Goal: Information Seeking & Learning: Get advice/opinions

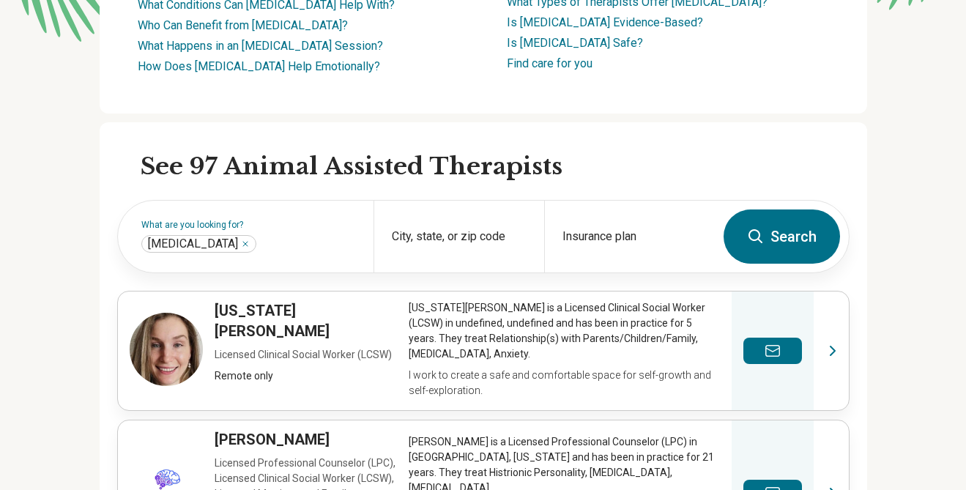
scroll to position [340, 0]
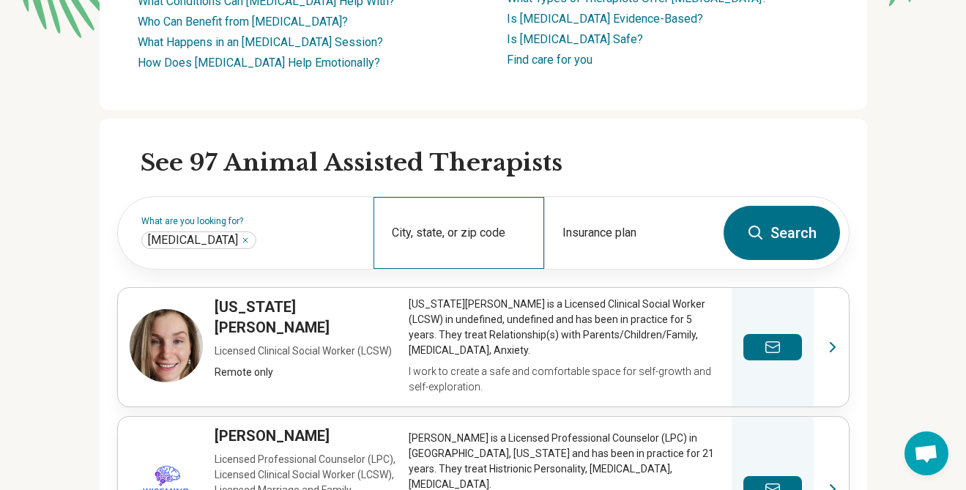
click at [482, 219] on div "City, state, or zip code" at bounding box center [458, 233] width 171 height 72
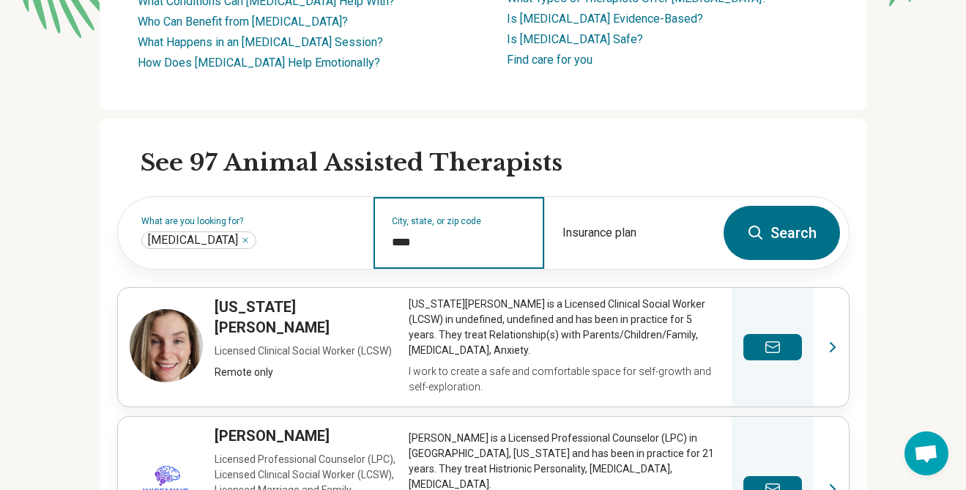
type input "*****"
click at [723, 206] on button "Search" at bounding box center [781, 233] width 116 height 54
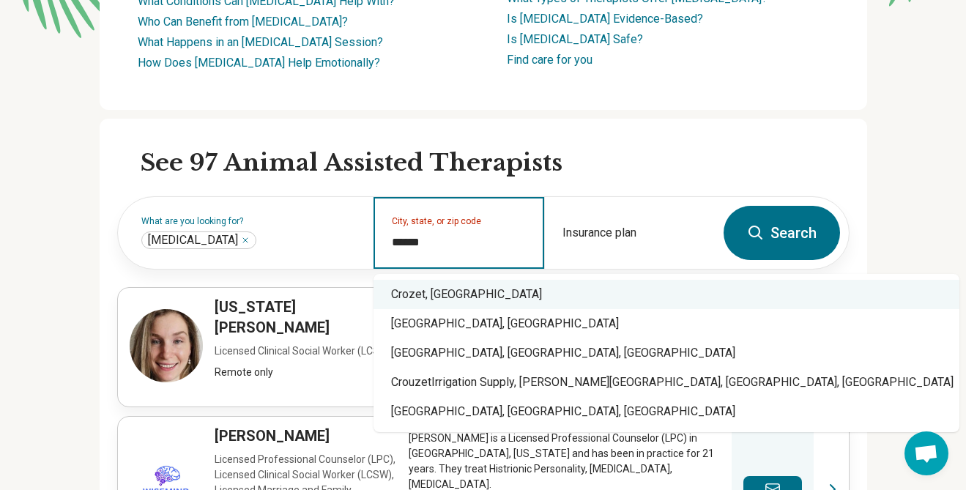
click at [430, 291] on div "Crozet, VA" at bounding box center [666, 294] width 586 height 29
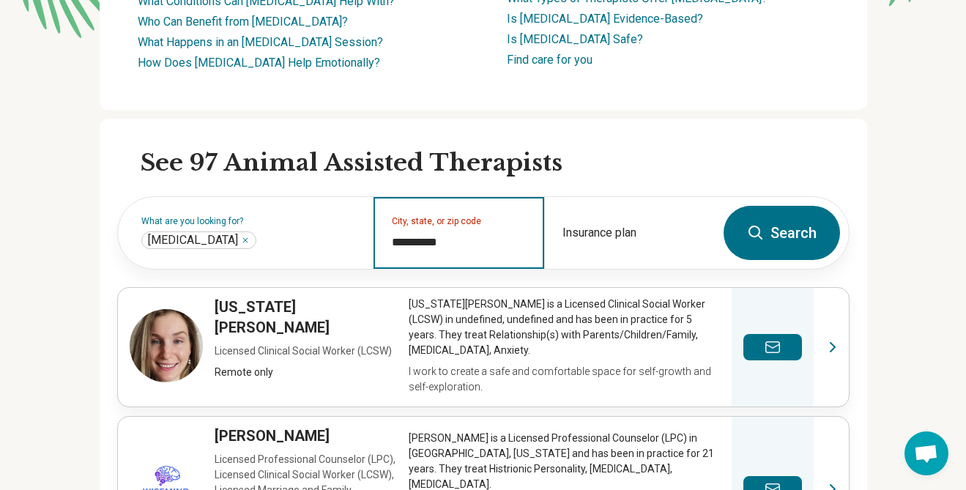
type input "**********"
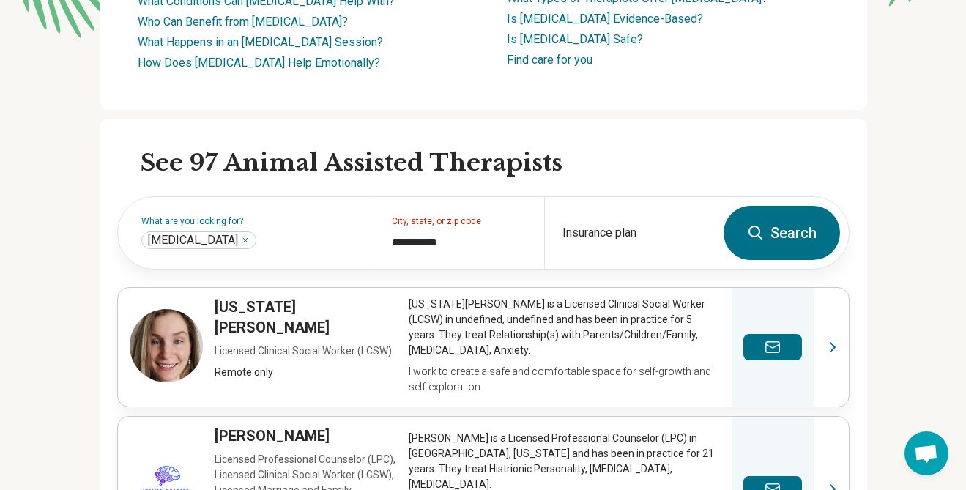
click at [783, 226] on button "Search" at bounding box center [781, 233] width 116 height 54
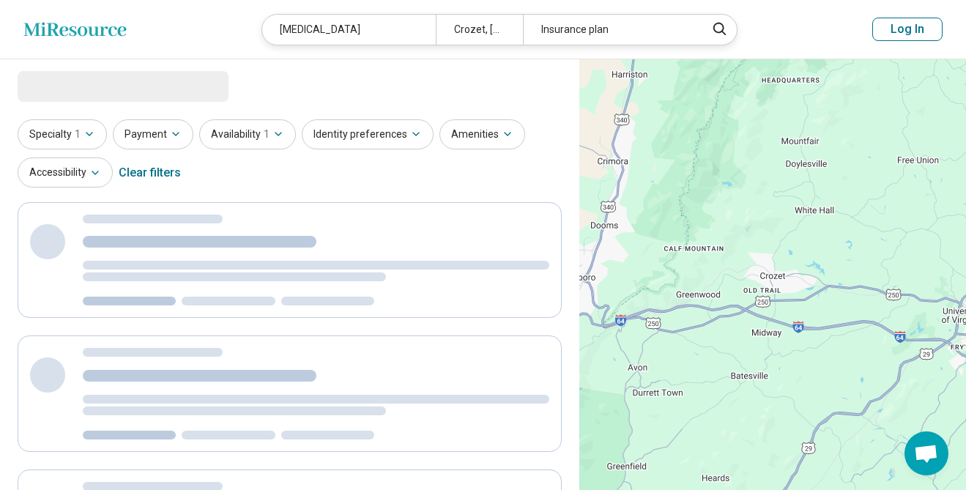
select select "***"
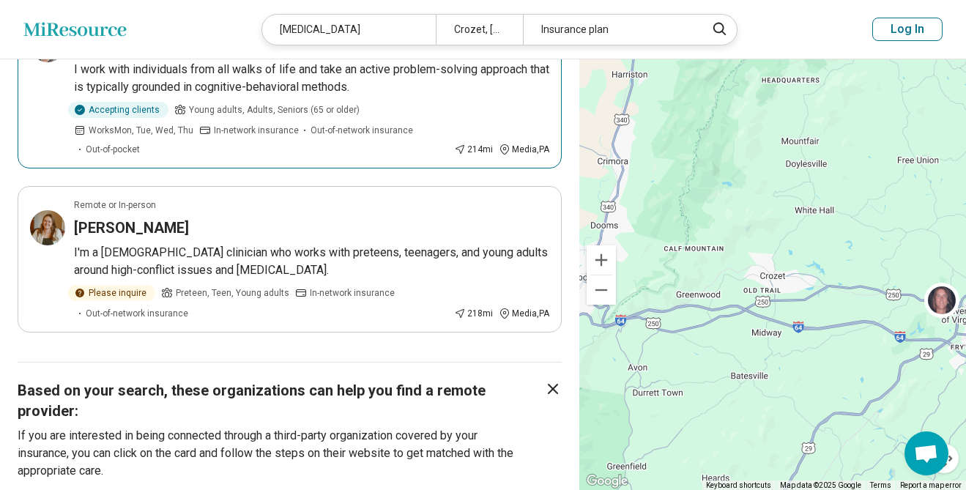
scroll to position [1090, 0]
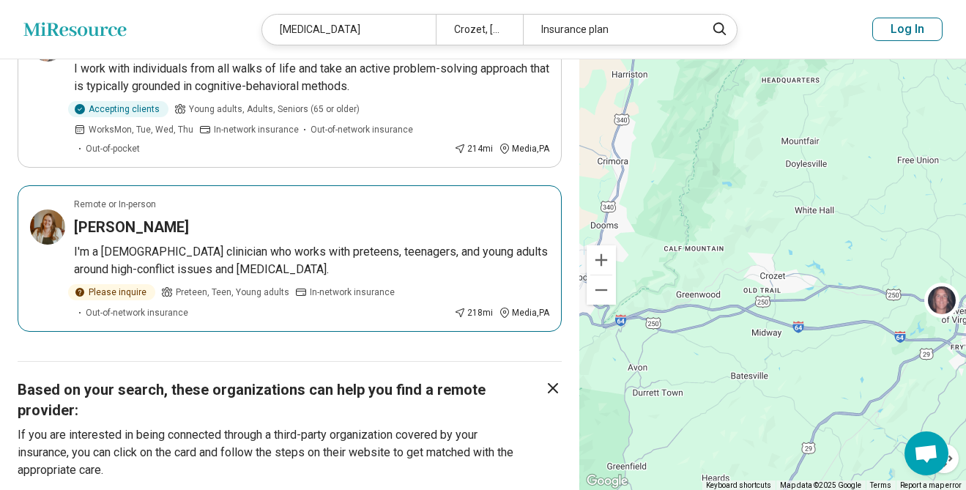
click at [112, 217] on h3 "Natalie Adey" at bounding box center [131, 227] width 115 height 20
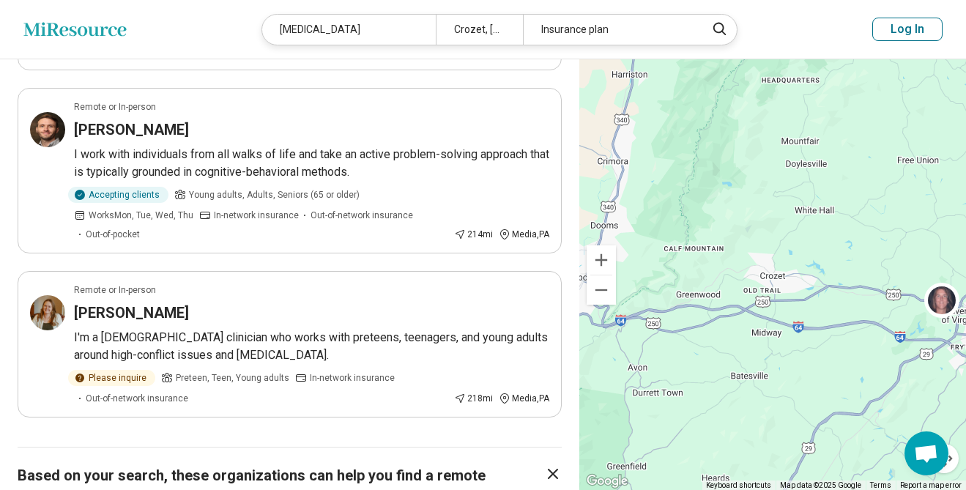
scroll to position [1000, 0]
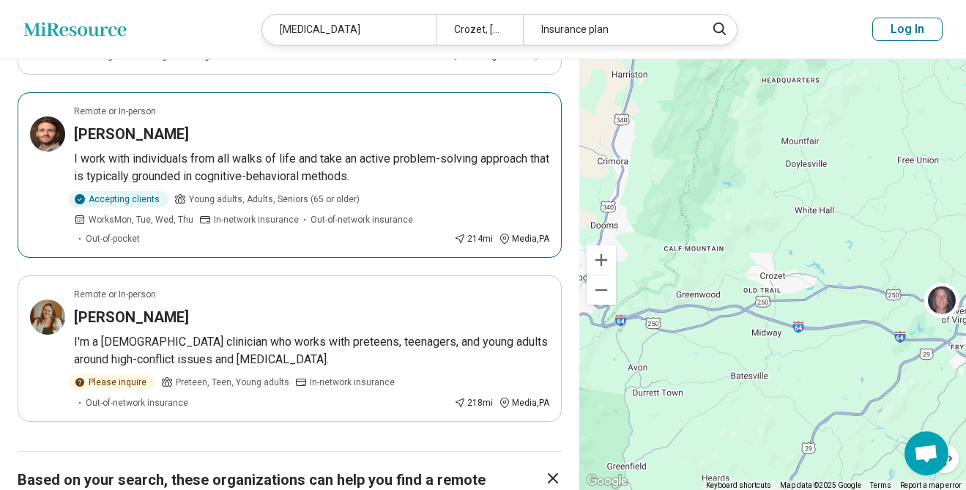
click at [216, 124] on div "Christopher Bailey" at bounding box center [311, 134] width 475 height 20
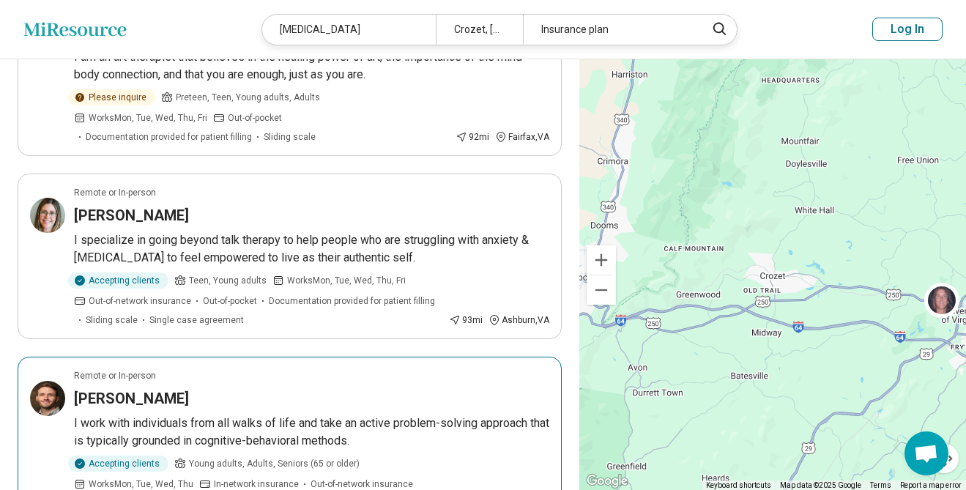
scroll to position [733, 0]
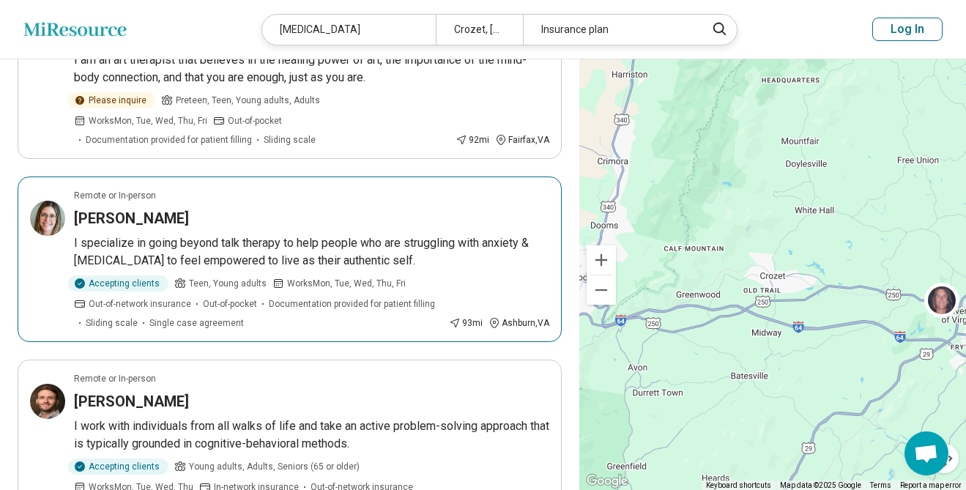
click at [215, 208] on div "Cameron Terry" at bounding box center [311, 218] width 475 height 20
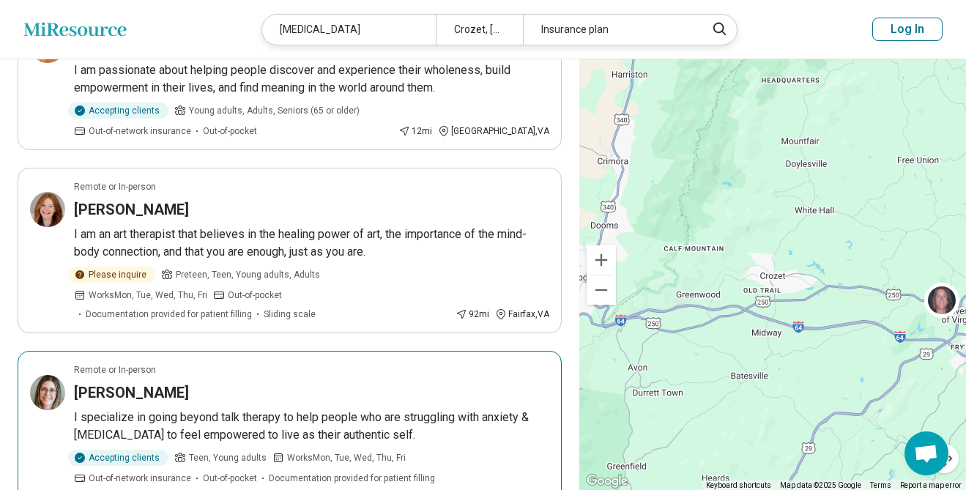
scroll to position [553, 0]
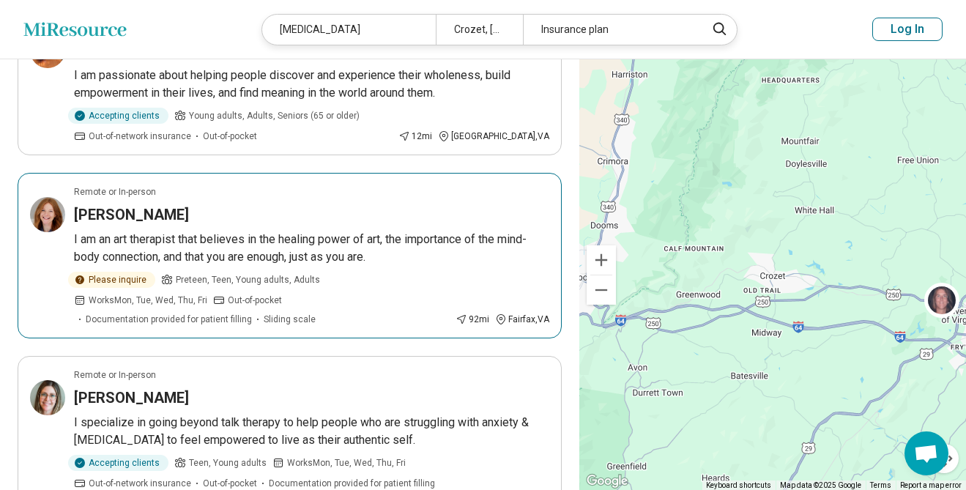
click at [350, 185] on div "Remote or In-person" at bounding box center [311, 191] width 475 height 13
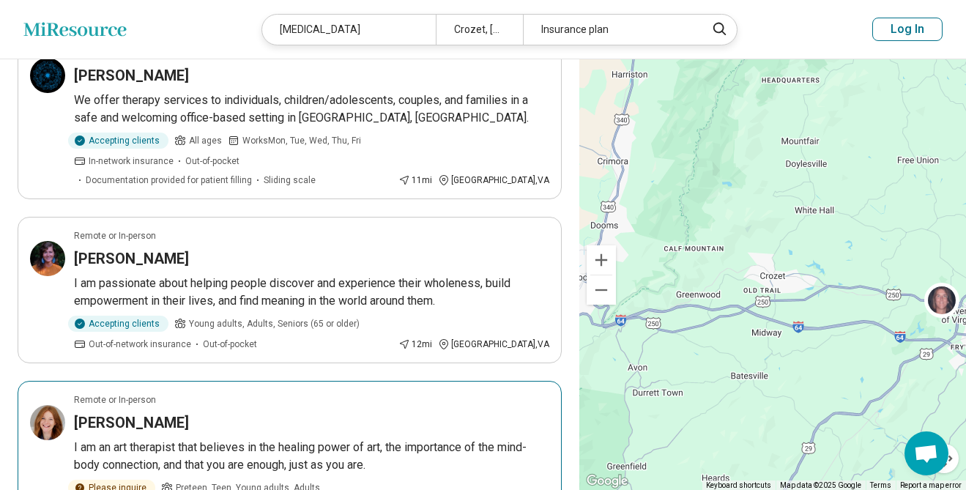
scroll to position [345, 0]
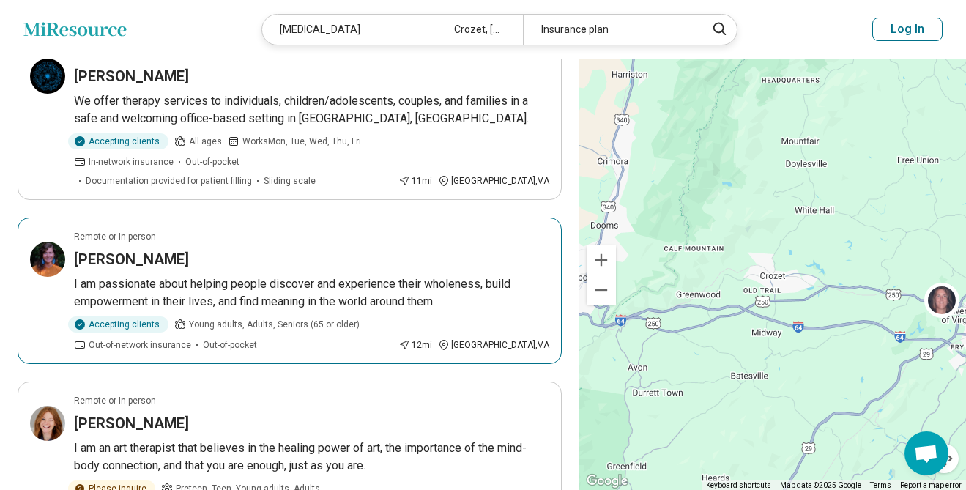
click at [230, 227] on article "Remote or In-person Anna Lentz I am passionate about helping people discover an…" at bounding box center [290, 290] width 544 height 146
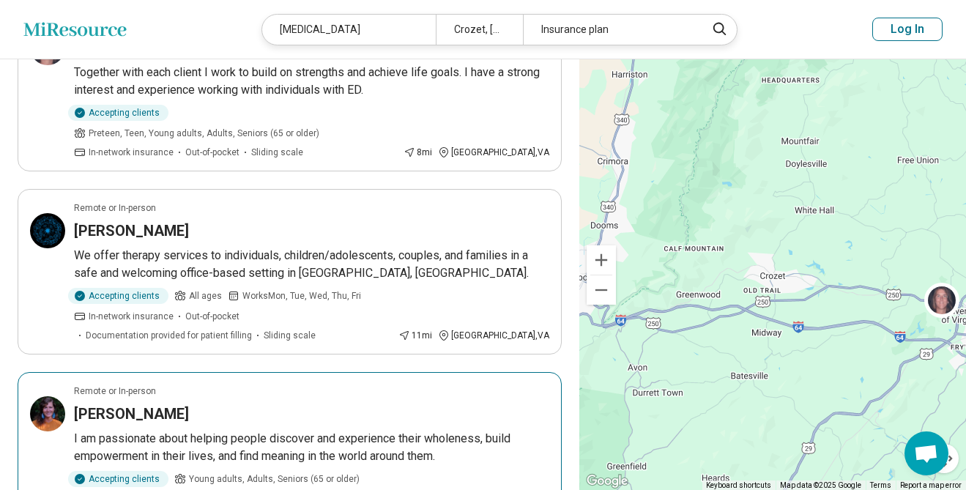
scroll to position [185, 0]
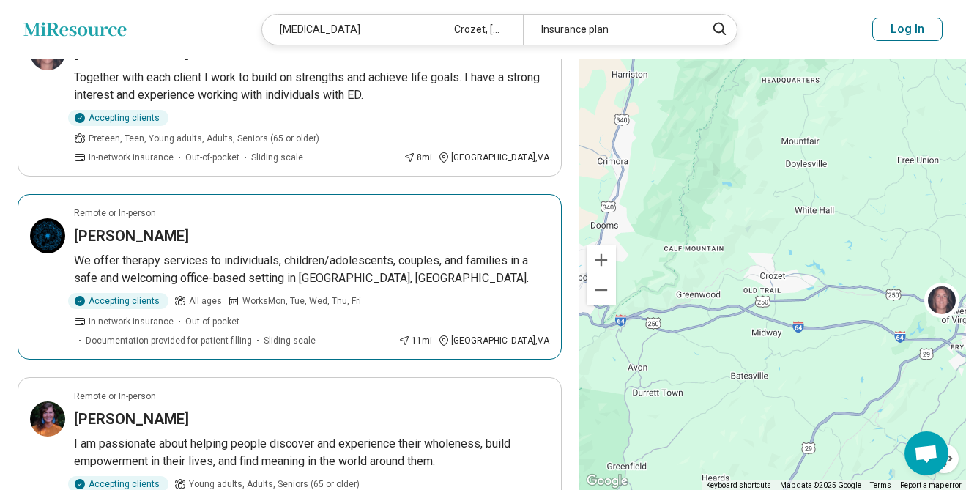
click at [297, 225] on div "Christine Bowers" at bounding box center [311, 235] width 475 height 20
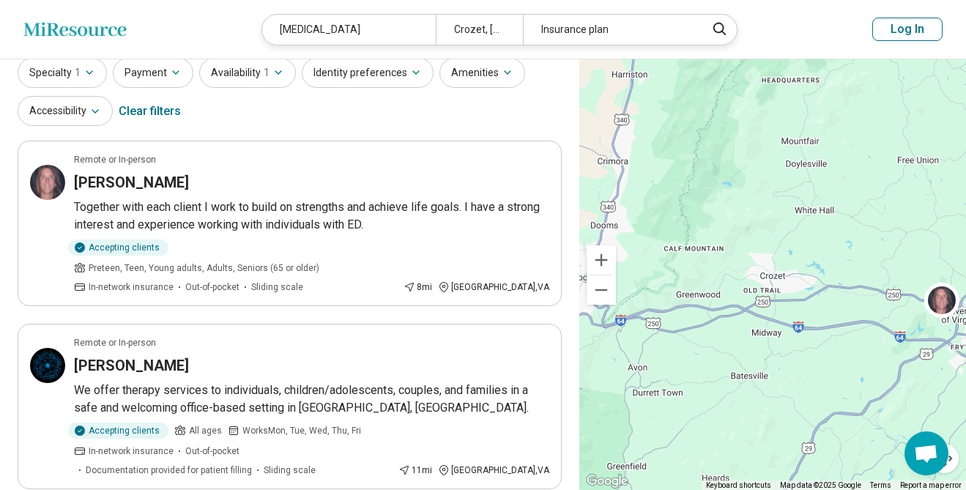
scroll to position [54, 0]
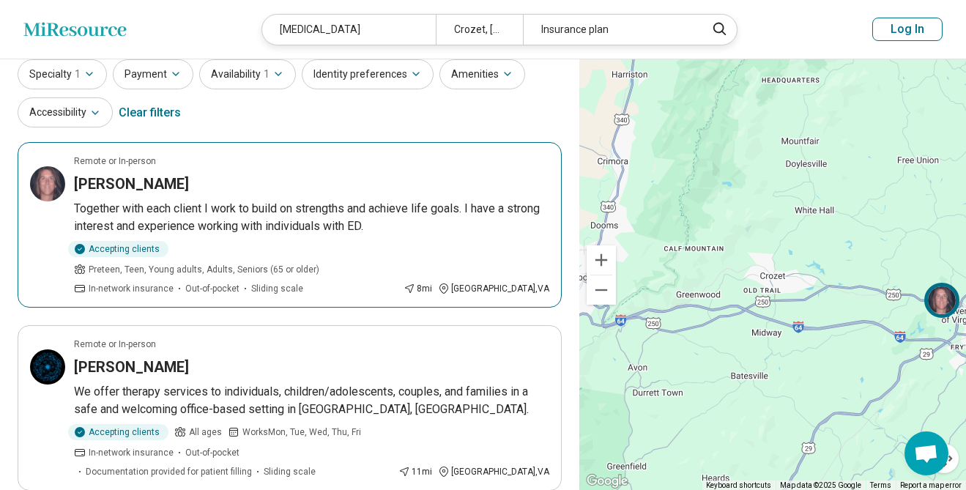
click at [277, 146] on article "Remote or In-person Chapin Faulconer Together with each client I work to build …" at bounding box center [290, 224] width 544 height 165
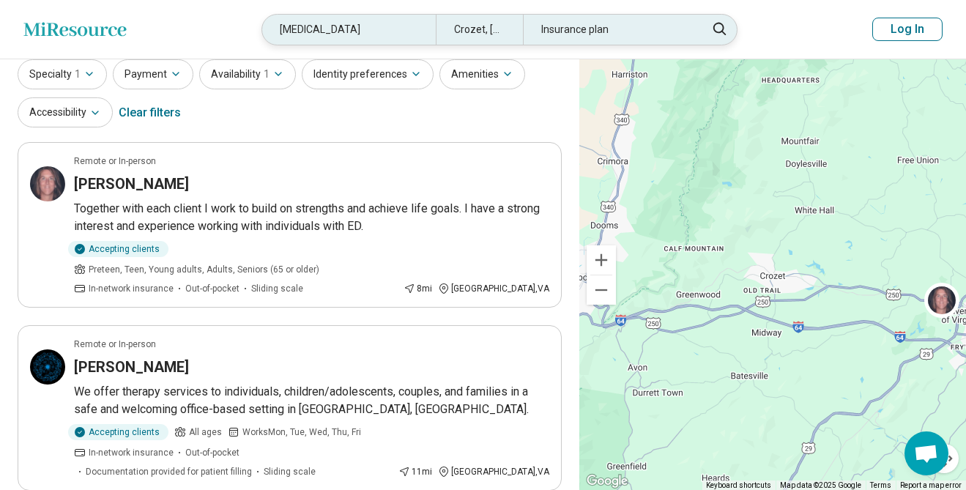
click at [500, 32] on div "Crozet, VA" at bounding box center [479, 30] width 87 height 30
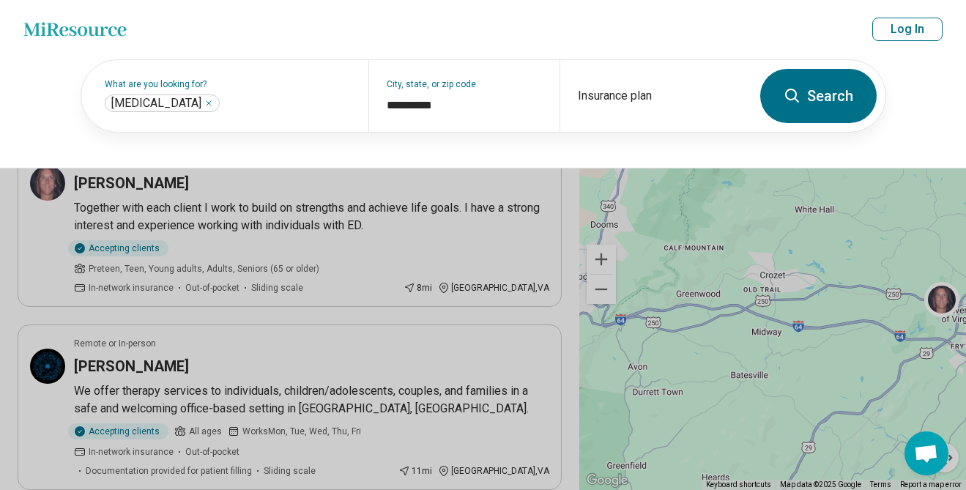
scroll to position [53, 0]
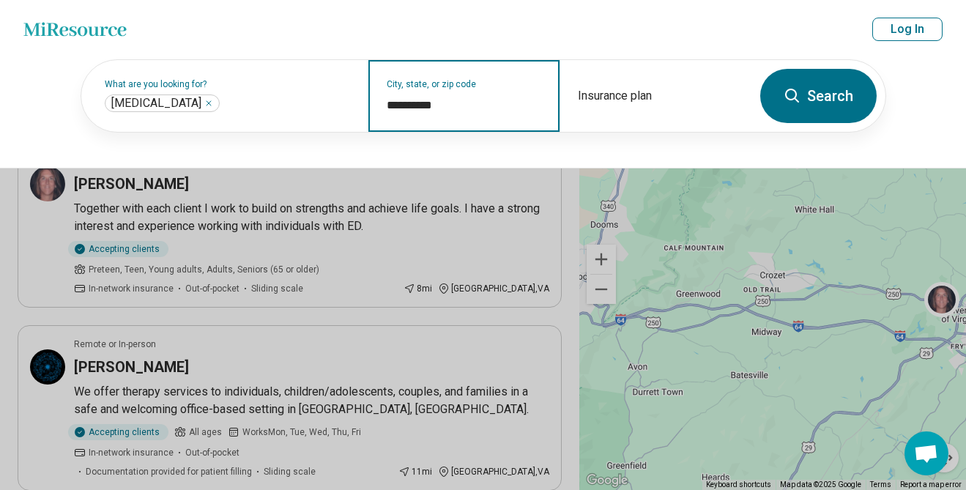
click at [447, 108] on input "**********" at bounding box center [464, 106] width 155 height 18
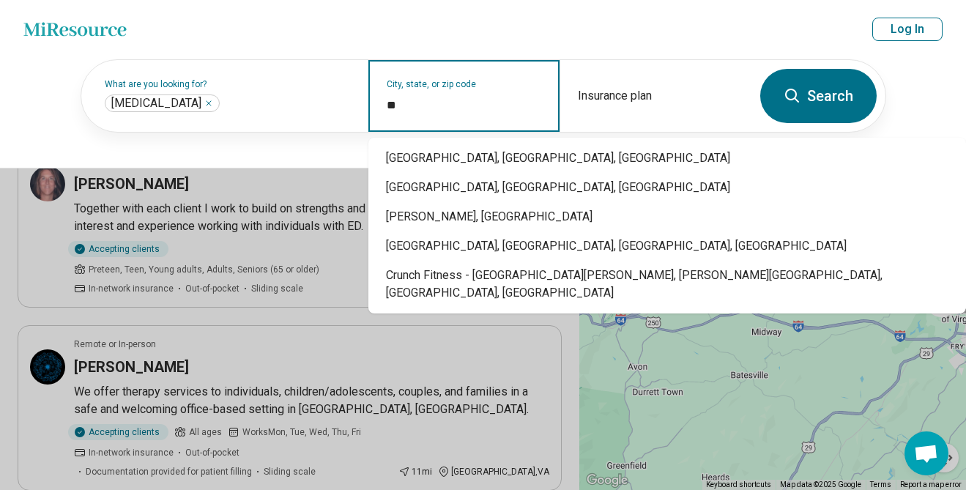
type input "*"
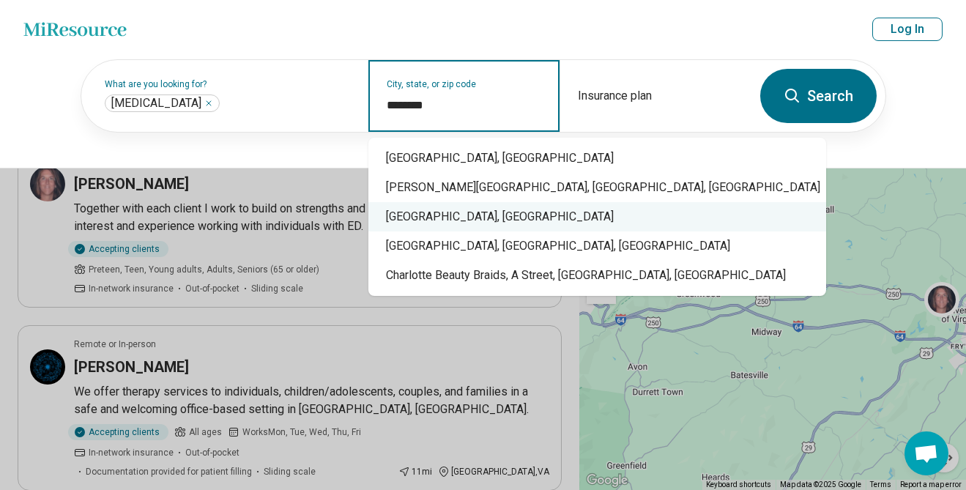
click at [477, 223] on div "Charlottesville, VA" at bounding box center [597, 216] width 458 height 29
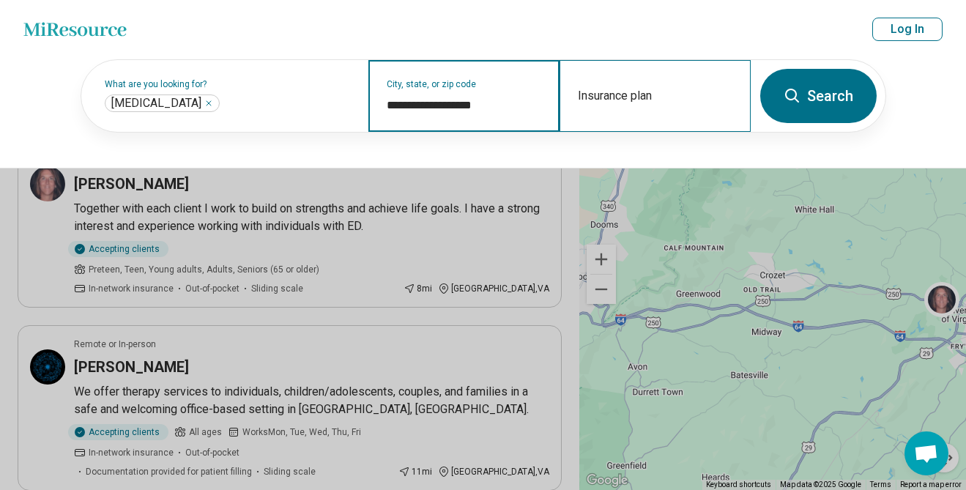
type input "**********"
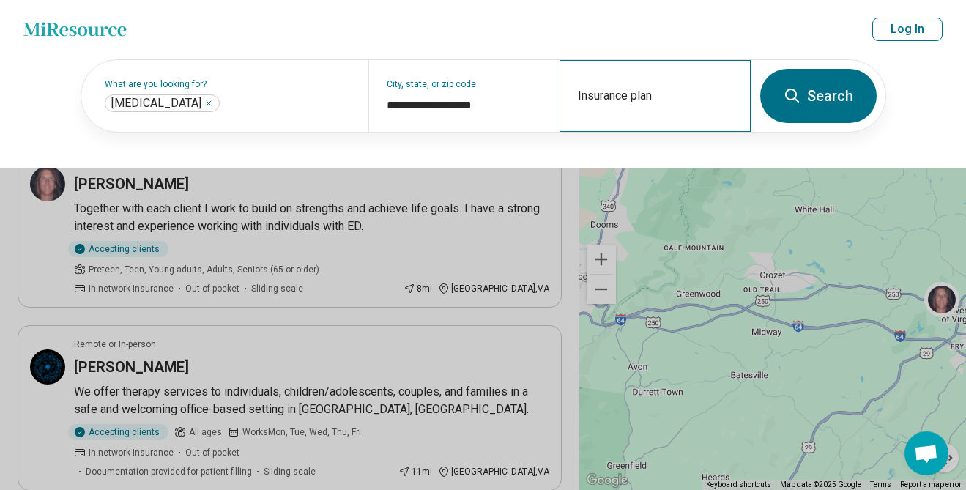
click at [655, 85] on div "Insurance plan" at bounding box center [654, 96] width 191 height 72
click at [809, 99] on button "Search" at bounding box center [818, 96] width 116 height 54
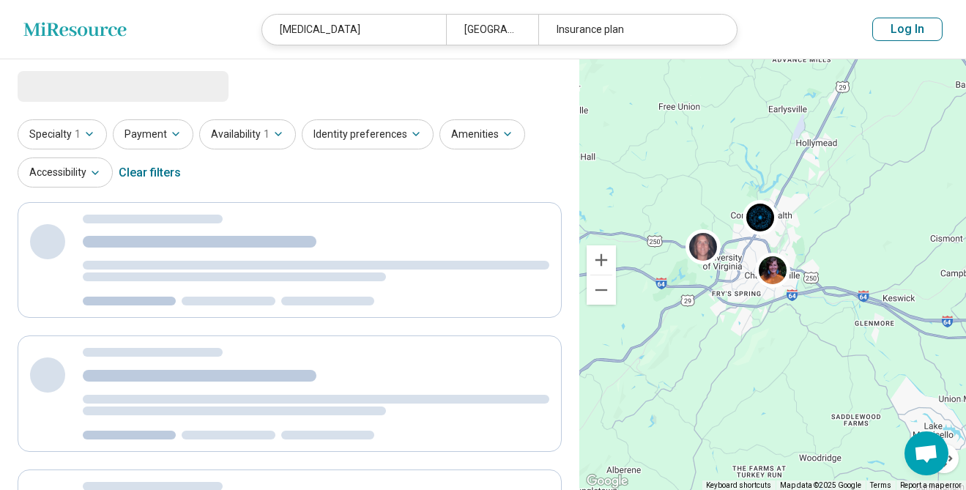
select select "***"
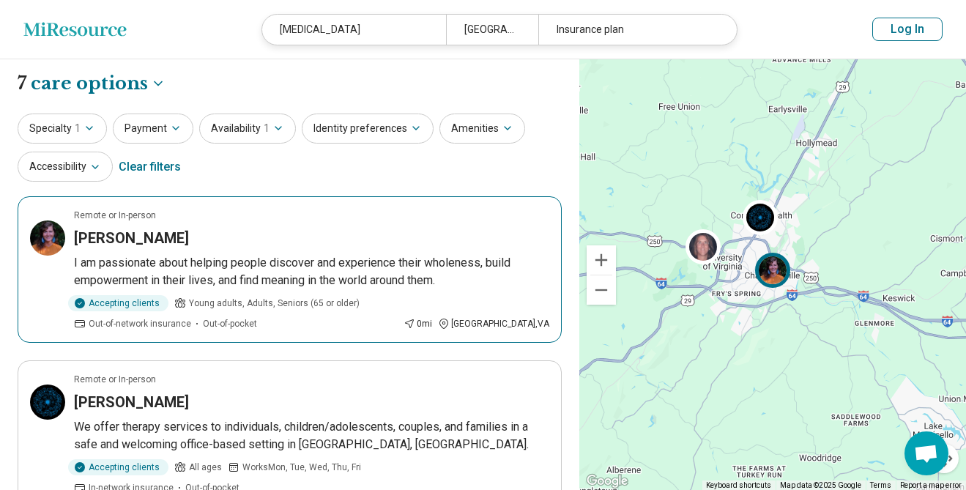
click at [233, 223] on article "Remote or In-person Anna Lentz I am passionate about helping people discover an…" at bounding box center [290, 269] width 544 height 146
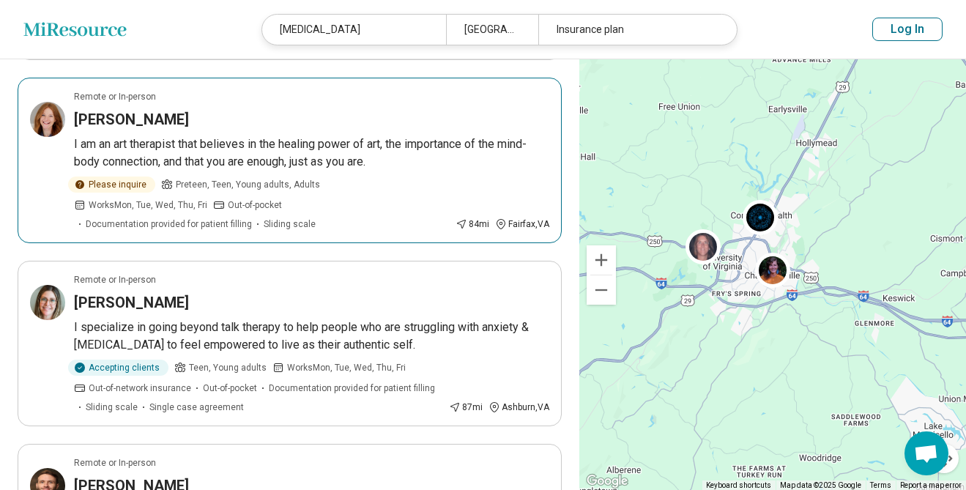
scroll to position [656, 0]
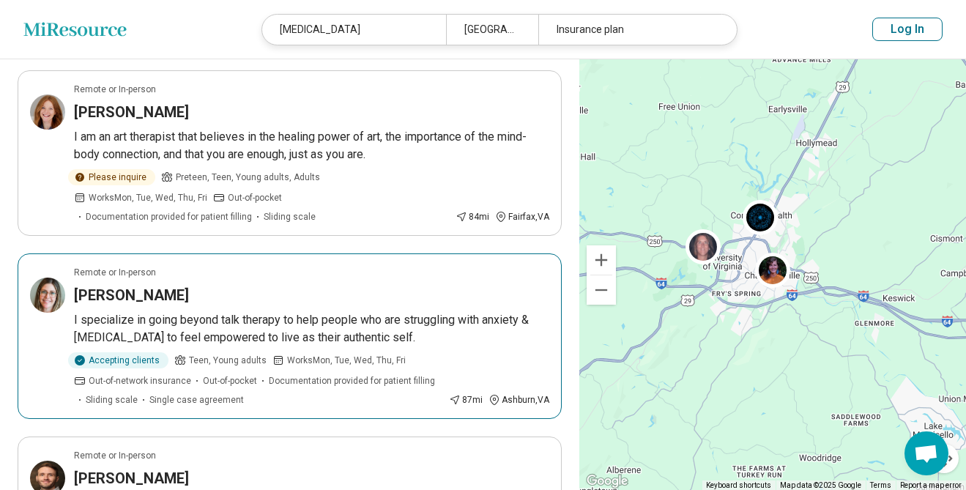
click at [330, 285] on div "Cameron Terry" at bounding box center [311, 295] width 475 height 20
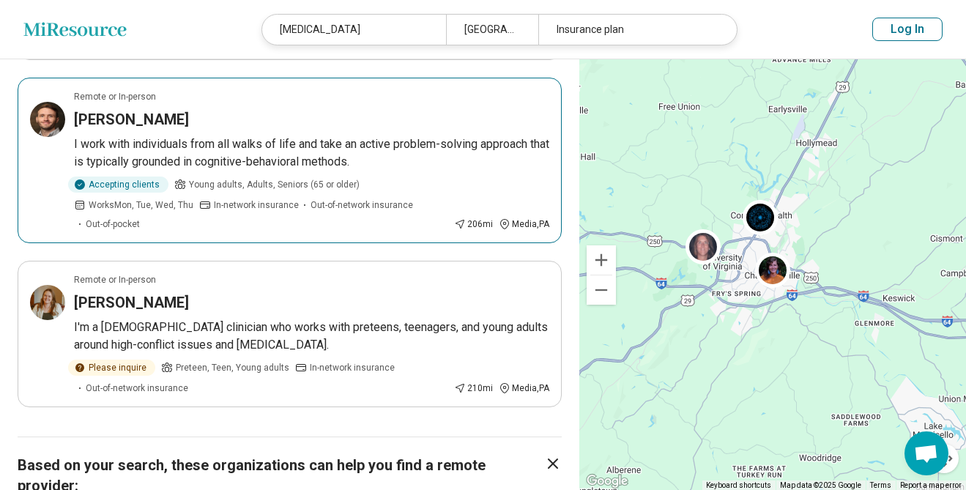
scroll to position [1019, 0]
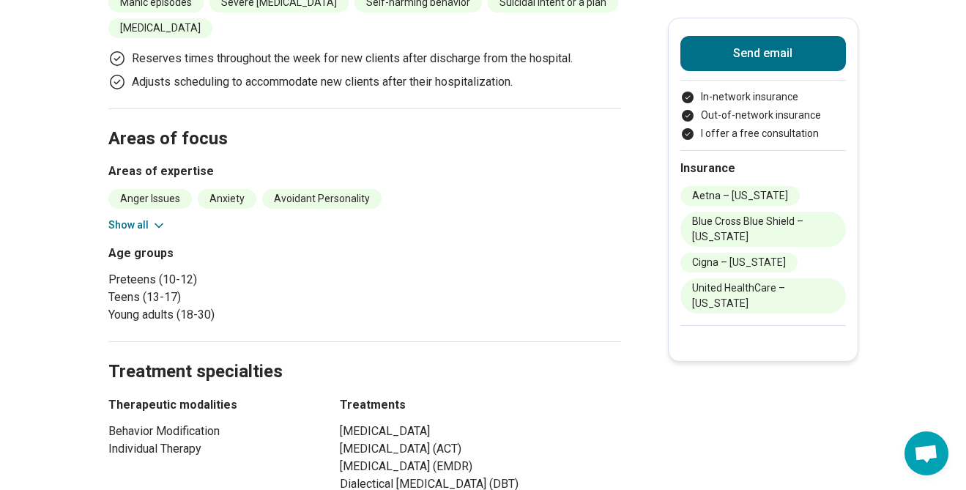
scroll to position [589, 0]
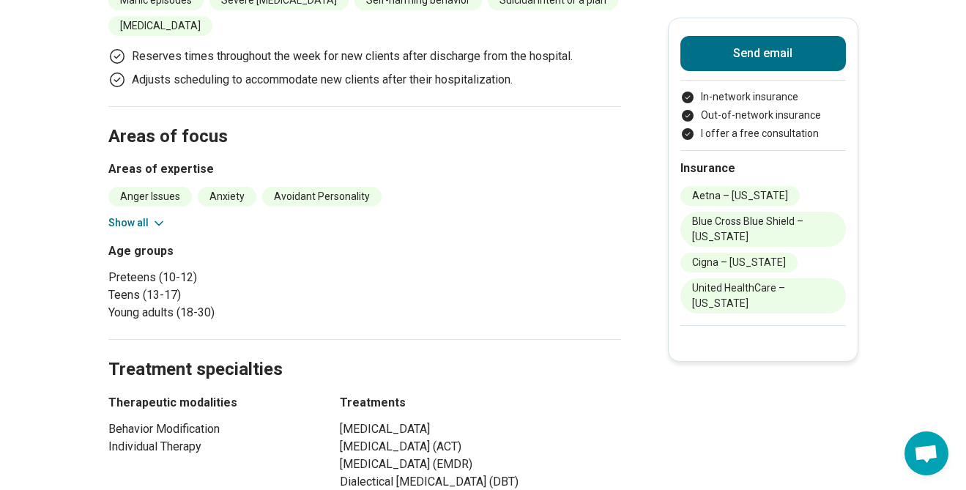
click at [152, 216] on icon at bounding box center [159, 223] width 15 height 15
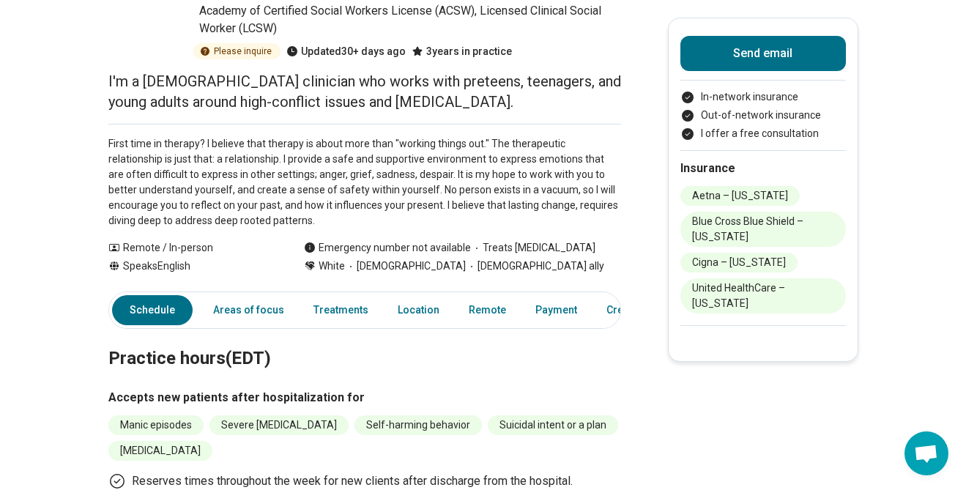
scroll to position [0, 0]
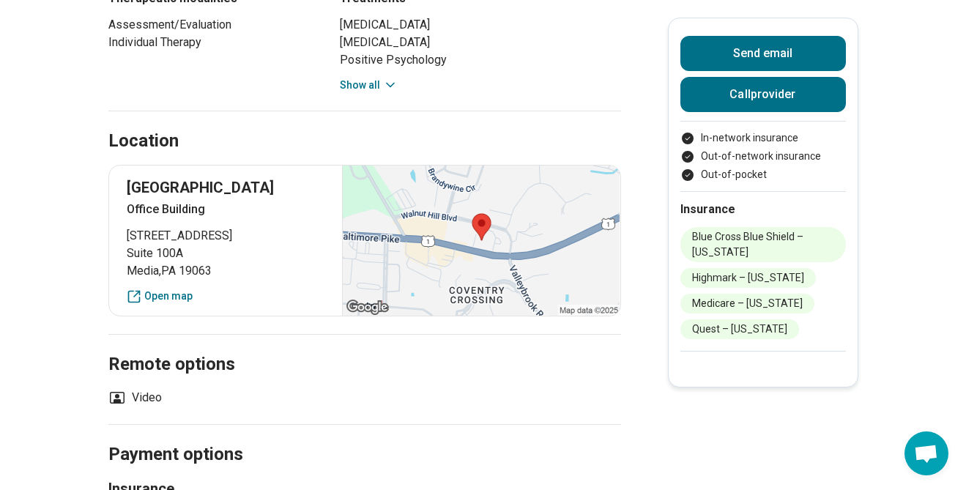
scroll to position [859, 0]
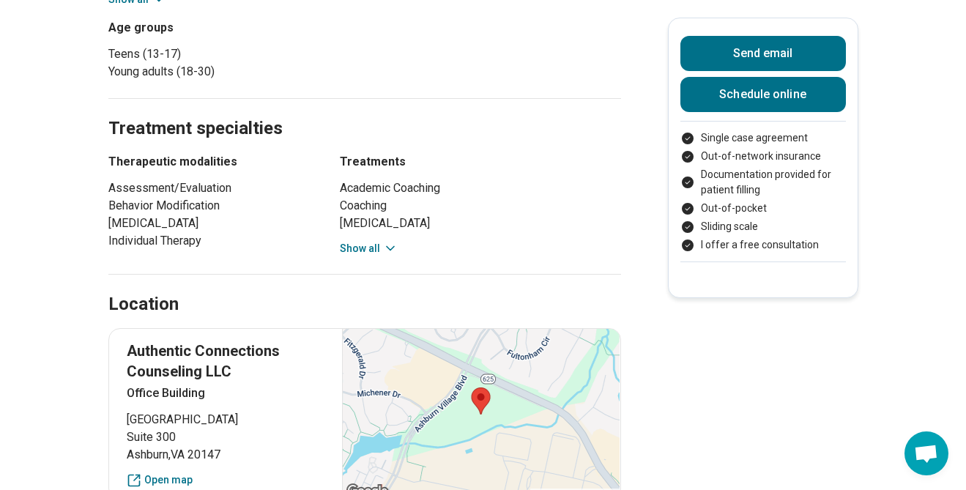
scroll to position [780, 0]
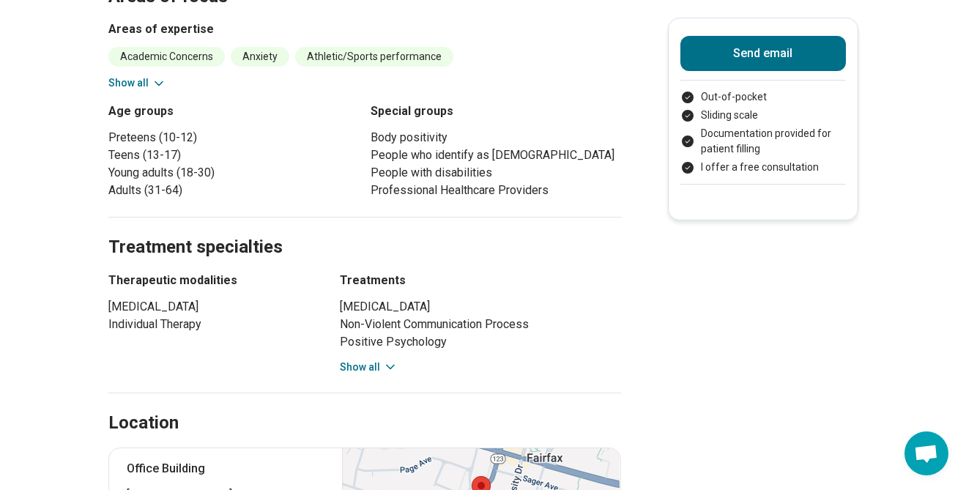
scroll to position [781, 0]
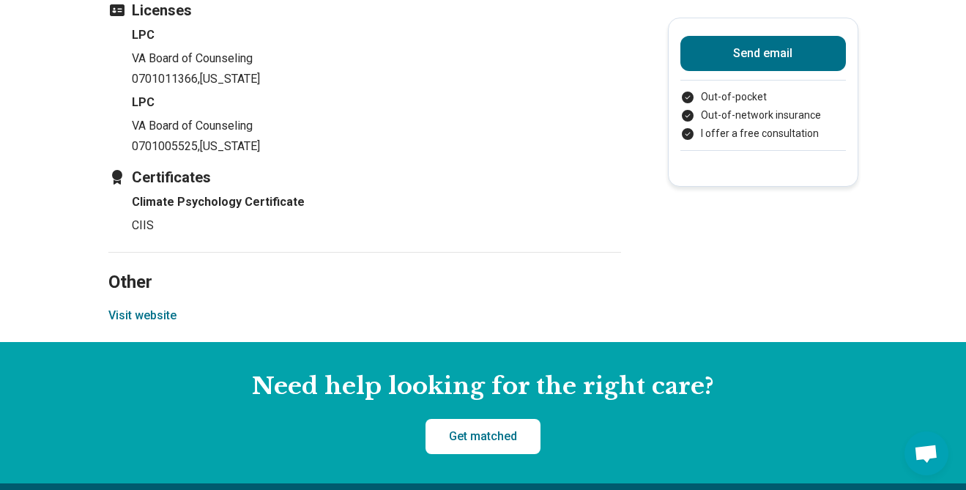
scroll to position [1227, 0]
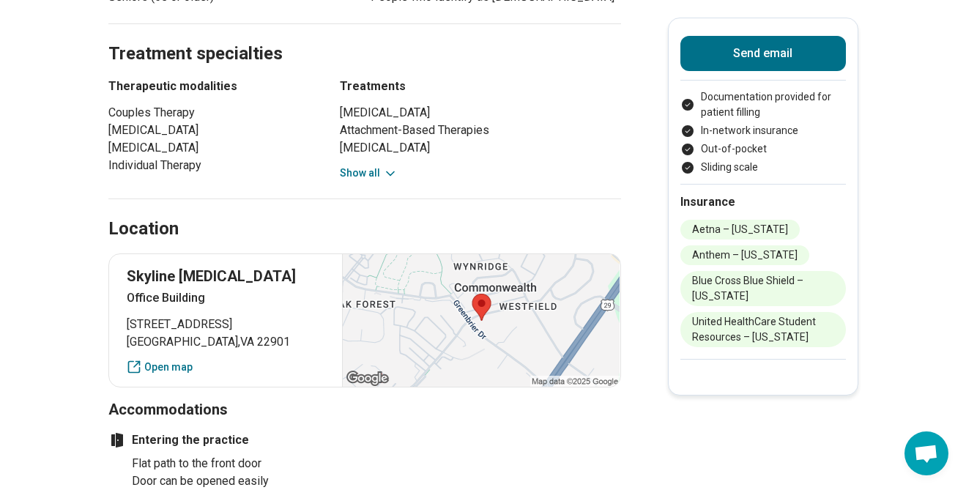
scroll to position [895, 0]
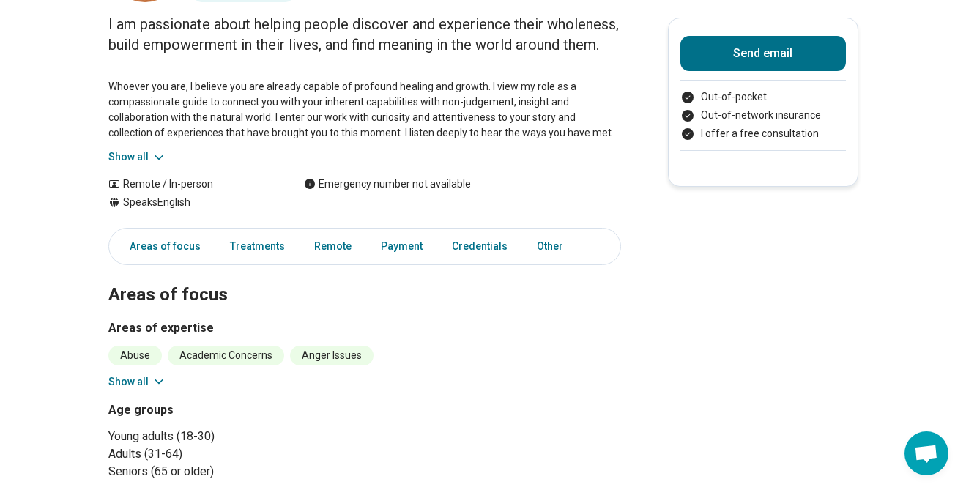
scroll to position [131, 0]
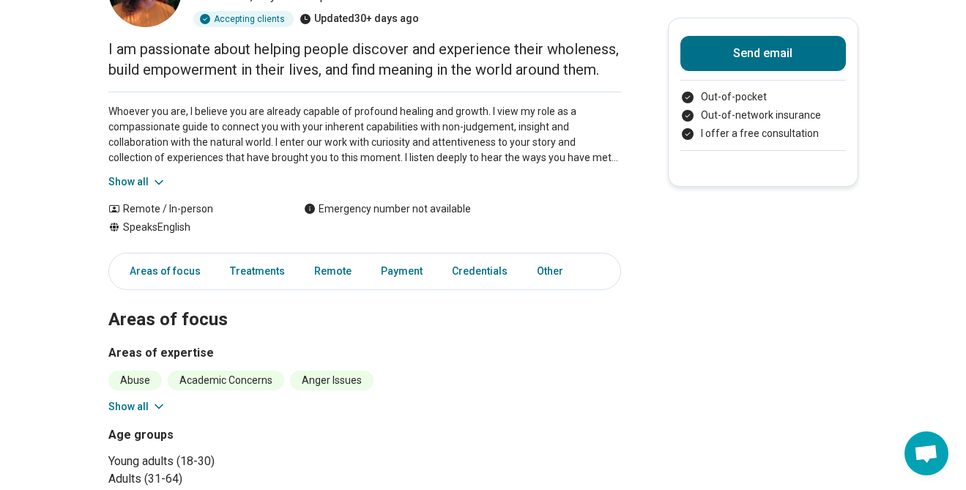
click at [146, 190] on button "Show all" at bounding box center [137, 181] width 58 height 15
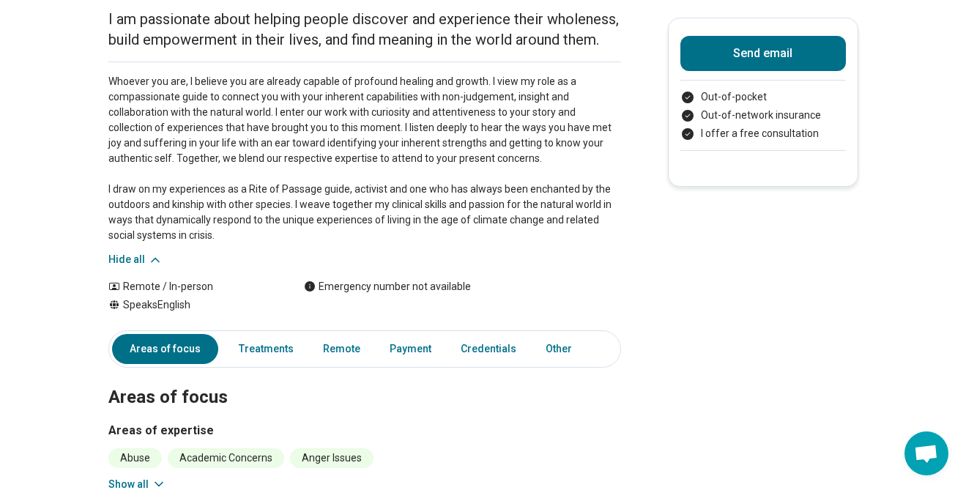
scroll to position [186, 0]
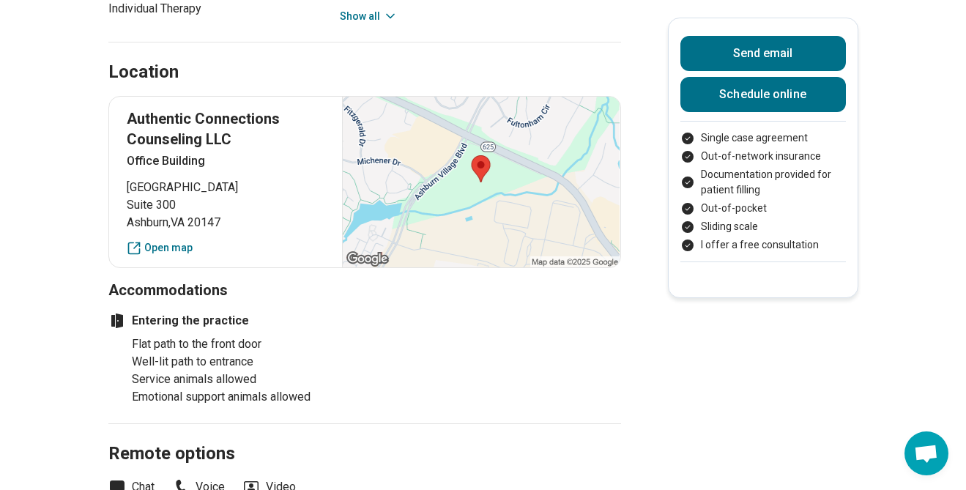
scroll to position [1012, 0]
